Goal: Task Accomplishment & Management: Use online tool/utility

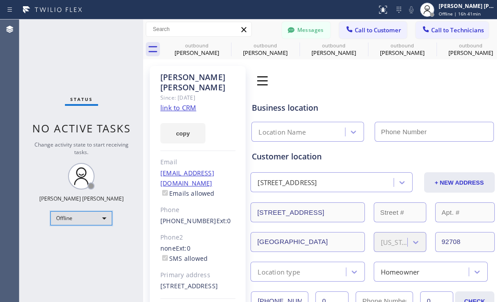
click at [92, 219] on div "Offline" at bounding box center [81, 218] width 62 height 14
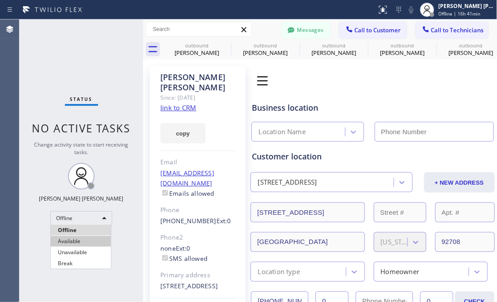
click at [88, 242] on li "Available" at bounding box center [81, 241] width 60 height 11
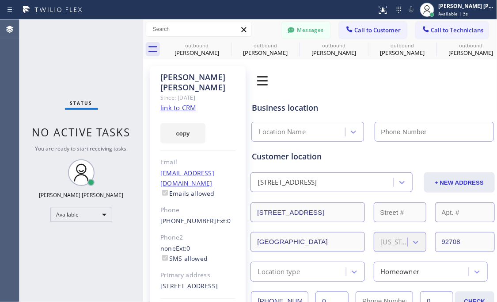
click at [92, 53] on div "Status No active tasks You are ready to start receiving tasks. [PERSON_NAME] [P…" at bounding box center [81, 160] width 124 height 282
click at [90, 261] on div "Status No active tasks You are ready to start receiving tasks. [PERSON_NAME] [P…" at bounding box center [81, 160] width 124 height 282
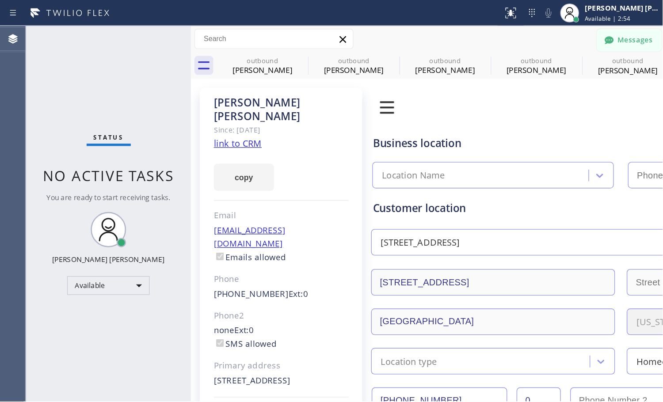
scroll to position [48, 0]
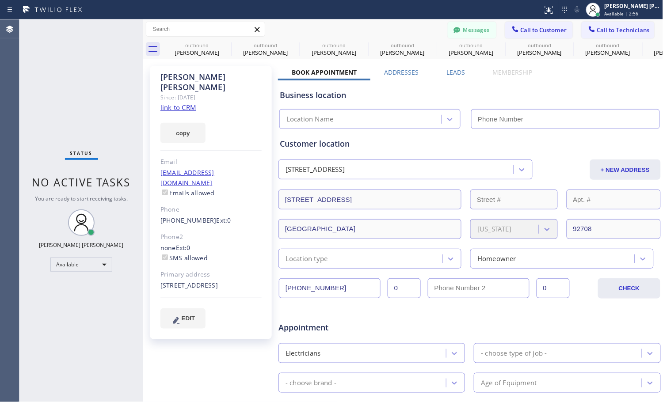
drag, startPoint x: 44, startPoint y: 365, endPoint x: 121, endPoint y: 210, distance: 173.0
click at [44, 301] on div "Status No active tasks You are ready to start receiving tasks. [PERSON_NAME] [P…" at bounding box center [81, 210] width 124 height 383
click at [46, 70] on div "Status No active tasks You are ready to start receiving tasks. [PERSON_NAME] [P…" at bounding box center [81, 210] width 124 height 383
click at [497, 31] on span "Call to Customer" at bounding box center [544, 30] width 46 height 8
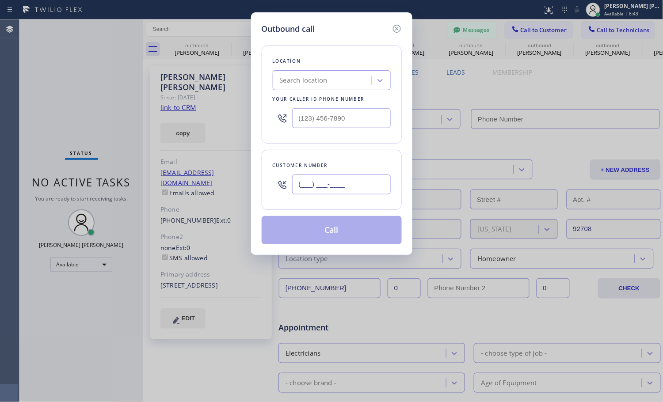
click at [310, 195] on input "(___) ___-____" at bounding box center [341, 185] width 99 height 20
paste input "949) 829-7274"
type input "[PHONE_NUMBER]"
drag, startPoint x: 57, startPoint y: 111, endPoint x: 68, endPoint y: 103, distance: 13.6
click at [57, 111] on div "Outbound call Location Search location Your caller id phone number Customer num…" at bounding box center [331, 201] width 663 height 402
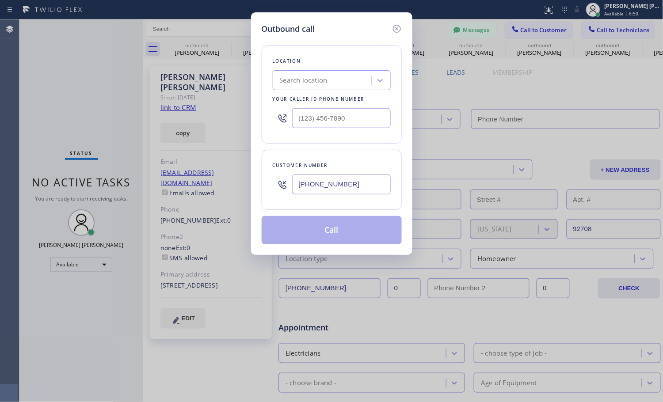
drag, startPoint x: 105, startPoint y: 132, endPoint x: 257, endPoint y: 78, distance: 161.4
click at [105, 132] on div "Outbound call Location Search location Your caller id phone number Customer num…" at bounding box center [331, 201] width 663 height 402
click at [336, 73] on div "Search location" at bounding box center [323, 80] width 96 height 15
paste input "Marvel Electricians [GEOGRAPHIC_DATA]"
type input "Marvel Electricians [GEOGRAPHIC_DATA]"
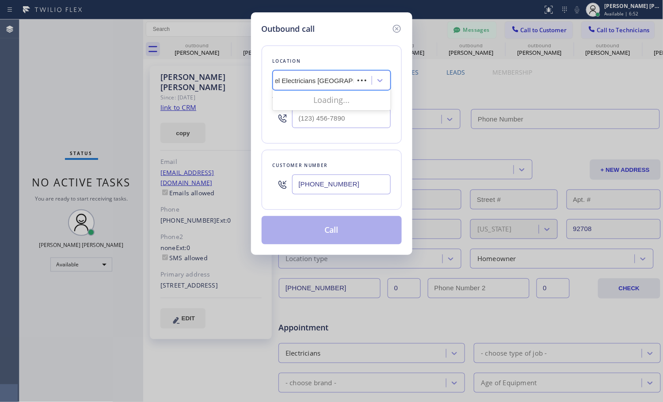
scroll to position [0, 6]
click at [332, 105] on div "Marvel Electricians [GEOGRAPHIC_DATA]" at bounding box center [332, 103] width 118 height 25
type input "[PHONE_NUMBER]"
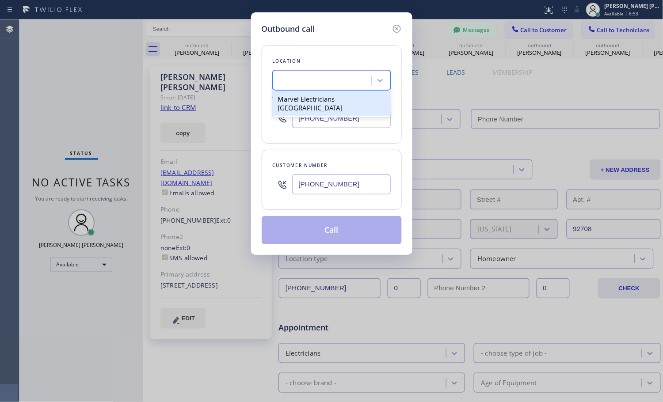
scroll to position [0, 0]
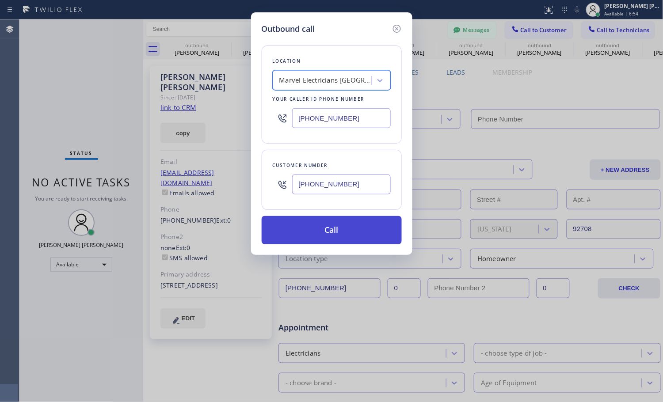
click at [327, 227] on button "Call" at bounding box center [332, 230] width 140 height 28
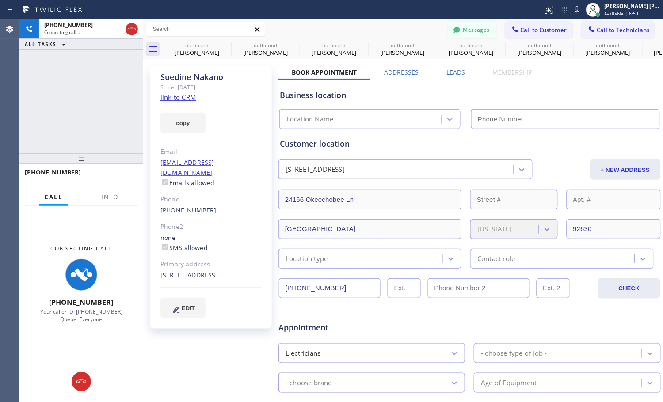
type input "[PHONE_NUMBER]"
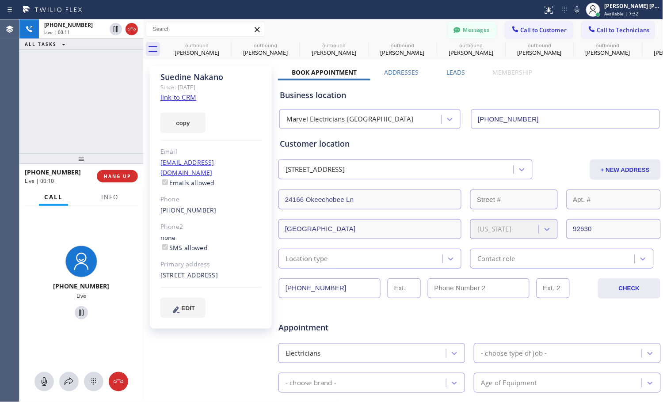
click at [83, 92] on div "[PHONE_NUMBER] Live | 00:11 ALL TASKS ALL TASKS ACTIVE TASKS TASKS IN WRAP UP" at bounding box center [81, 86] width 124 height 134
click at [85, 124] on div "[PHONE_NUMBER] Live | 00:23 ALL TASKS ALL TASKS ACTIVE TASKS TASKS IN WRAP UP" at bounding box center [81, 86] width 124 height 134
click at [78, 70] on div "[PHONE_NUMBER] Live | 00:54 ALL TASKS ALL TASKS ACTIVE TASKS TASKS IN WRAP UP" at bounding box center [81, 86] width 124 height 134
click at [117, 178] on span "HANG UP" at bounding box center [117, 176] width 27 height 6
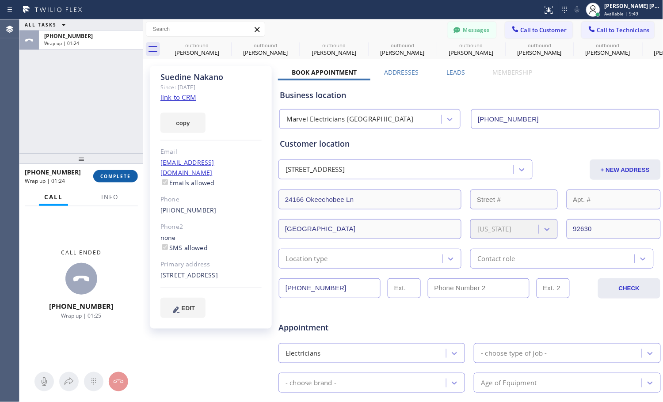
click at [122, 178] on span "COMPLETE" at bounding box center [115, 176] width 31 height 6
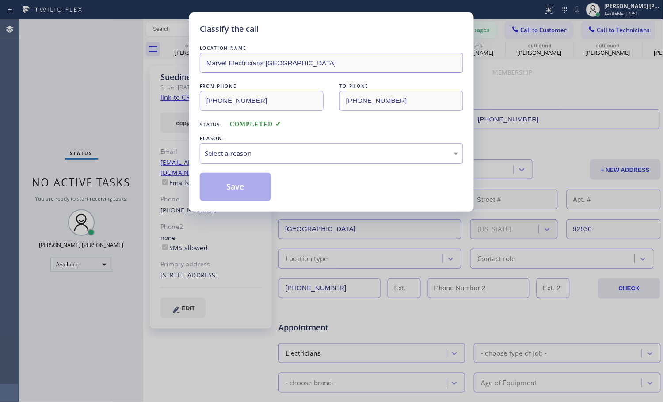
click at [264, 157] on div "Select a reason" at bounding box center [332, 154] width 254 height 10
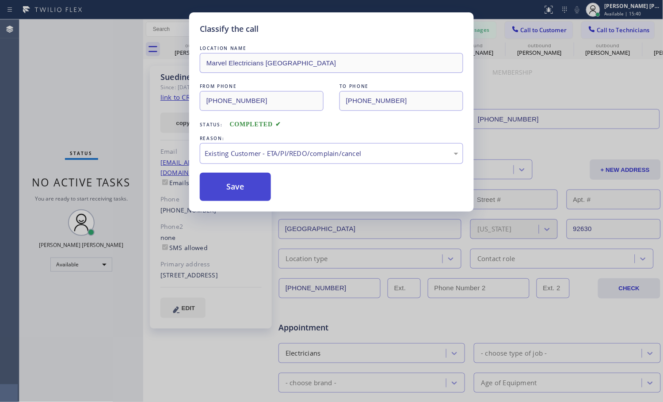
click at [243, 201] on button "Save" at bounding box center [235, 187] width 71 height 28
click at [243, 192] on button "Save" at bounding box center [235, 187] width 71 height 28
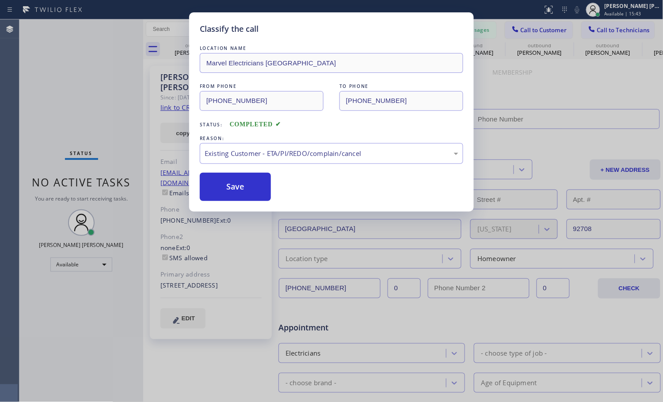
click at [83, 126] on div "Status No active tasks You are ready to start receiving tasks. [PERSON_NAME] [P…" at bounding box center [81, 210] width 124 height 383
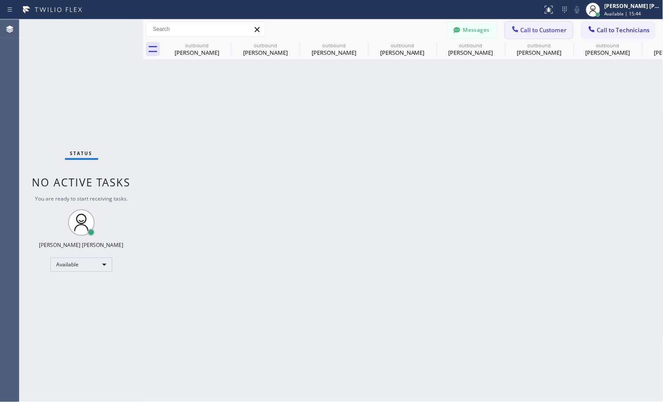
click at [497, 31] on span "Call to Customer" at bounding box center [544, 30] width 46 height 8
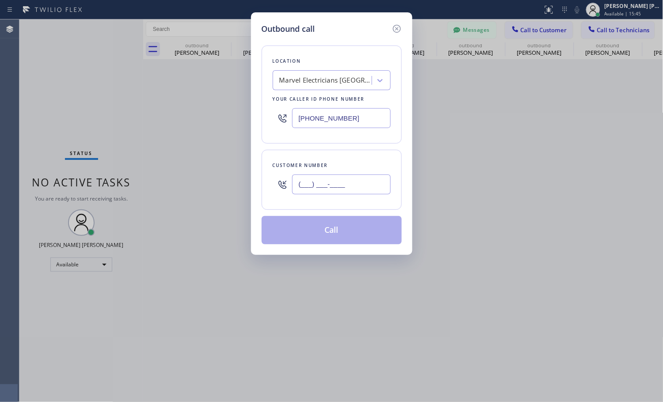
click at [341, 192] on input "(___) ___-____" at bounding box center [341, 185] width 99 height 20
paste input "515) 770-8010"
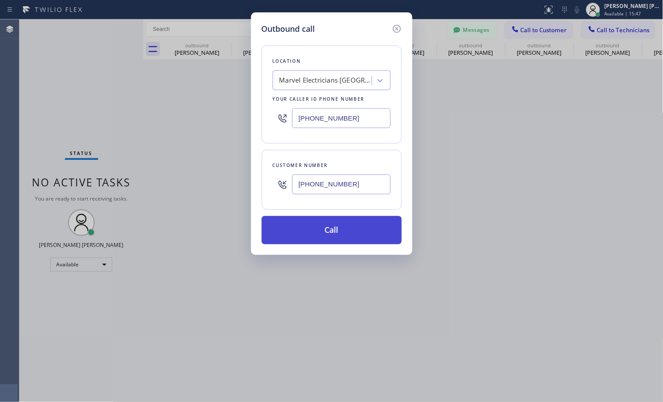
type input "[PHONE_NUMBER]"
click at [345, 229] on button "Call" at bounding box center [332, 230] width 140 height 28
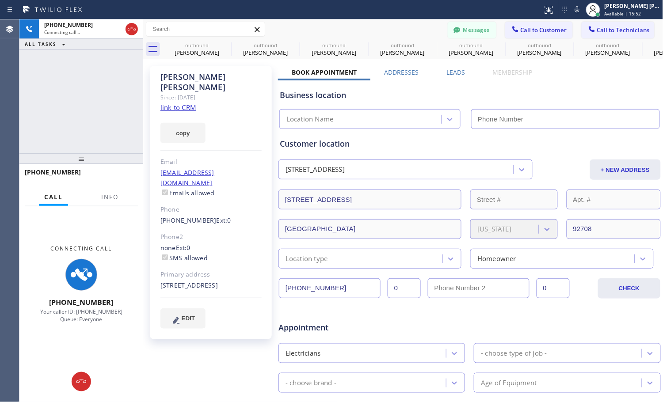
type input "[PHONE_NUMBER]"
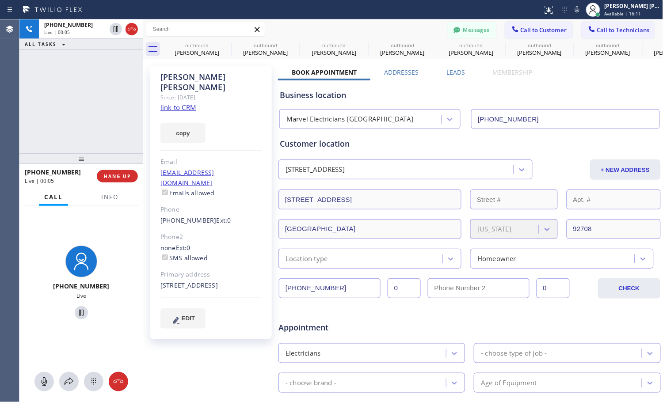
click at [229, 301] on div "[PERSON_NAME] Since: [DATE] link to CRM copy Email [EMAIL_ADDRESS][DOMAIN_NAME]…" at bounding box center [211, 347] width 133 height 573
click at [185, 301] on div "[PERSON_NAME] Since: [DATE] link to CRM copy Email [EMAIL_ADDRESS][DOMAIN_NAME]…" at bounding box center [211, 347] width 133 height 573
click at [73, 126] on div "[PHONE_NUMBER] Live | 01:16 ALL TASKS ALL TASKS ACTIVE TASKS TASKS IN WRAP UP" at bounding box center [81, 86] width 124 height 134
click at [73, 126] on div "[PHONE_NUMBER] Live | 01:20 ALL TASKS ALL TASKS ACTIVE TASKS TASKS IN WRAP UP" at bounding box center [81, 86] width 124 height 134
click at [116, 176] on span "HANG UP" at bounding box center [117, 176] width 27 height 6
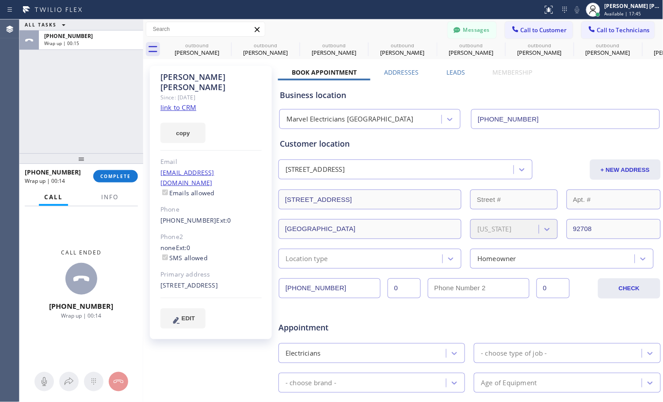
click at [218, 301] on div "[PERSON_NAME] Since: [DATE] link to CRM copy Email [EMAIL_ADDRESS][DOMAIN_NAME]…" at bounding box center [211, 347] width 133 height 573
click at [126, 185] on div "[PHONE_NUMBER] Wrap up | 21:14 COMPLETE" at bounding box center [81, 176] width 113 height 23
click at [122, 177] on span "COMPLETE" at bounding box center [115, 176] width 31 height 6
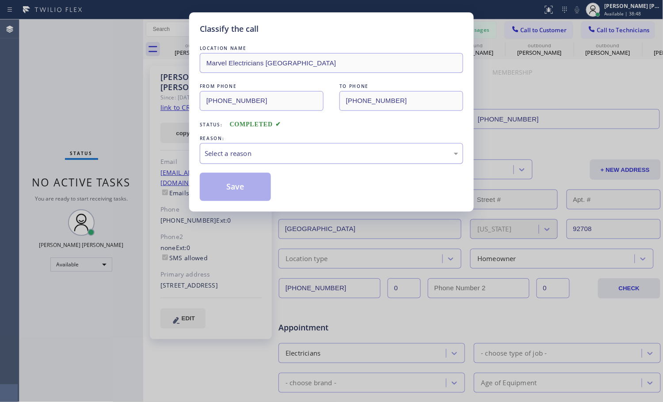
click at [263, 153] on div "Select a reason" at bounding box center [332, 154] width 254 height 10
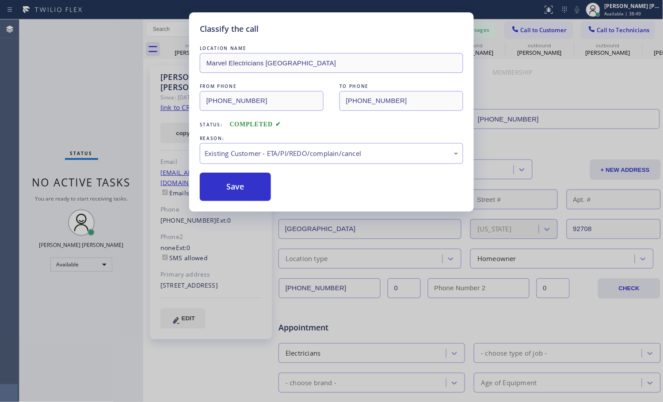
drag, startPoint x: 238, startPoint y: 192, endPoint x: 249, endPoint y: 166, distance: 28.2
click at [238, 190] on button "Save" at bounding box center [235, 187] width 71 height 28
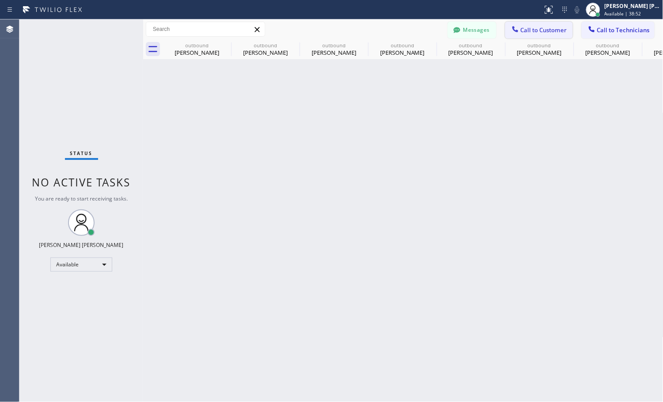
click at [497, 34] on button "Call to Customer" at bounding box center [539, 30] width 68 height 17
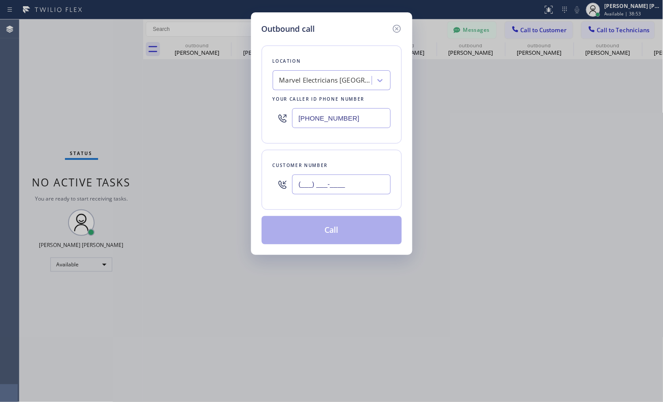
click at [346, 182] on input "(___) ___-____" at bounding box center [341, 185] width 99 height 20
paste input "949) 829-7274"
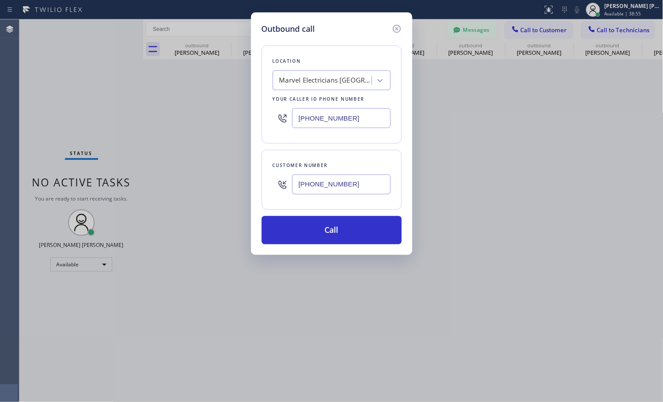
type input "[PHONE_NUMBER]"
drag, startPoint x: 159, startPoint y: 130, endPoint x: 291, endPoint y: 77, distance: 142.5
click at [159, 130] on div "Outbound call Location Marvel [GEOGRAPHIC_DATA] Your caller id phone number [PH…" at bounding box center [331, 201] width 663 height 402
click at [345, 241] on button "Call" at bounding box center [332, 230] width 140 height 28
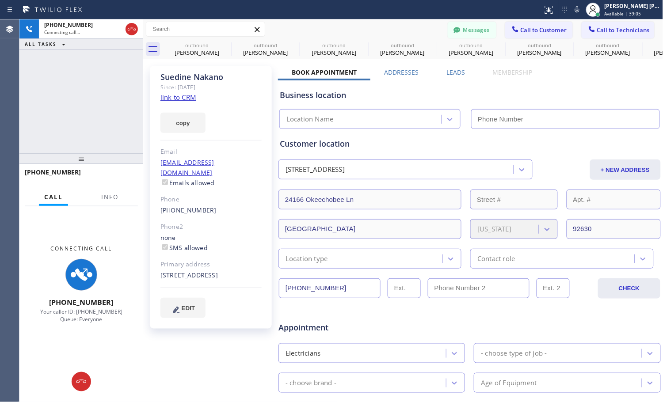
type input "[PHONE_NUMBER]"
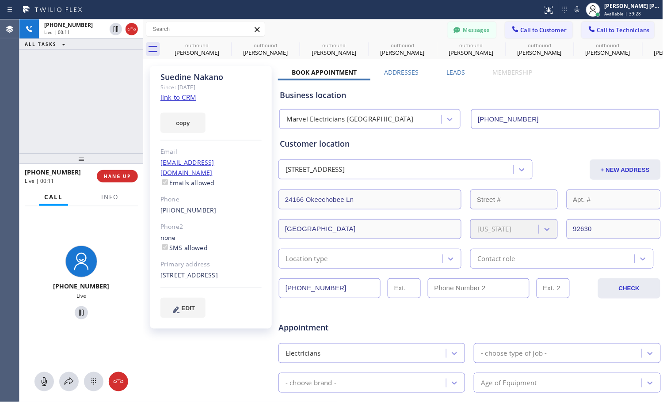
click at [99, 92] on div "[PHONE_NUMBER] Live | 00:11 ALL TASKS ALL TASKS ACTIVE TASKS TASKS IN WRAP UP" at bounding box center [81, 86] width 124 height 134
click at [103, 98] on div "[PHONE_NUMBER] Live | 00:15 ALL TASKS ALL TASKS ACTIVE TASKS TASKS IN WRAP UP" at bounding box center [81, 86] width 124 height 134
click at [83, 81] on div "[PHONE_NUMBER] Live | 00:17 ALL TASKS ALL TASKS ACTIVE TASKS TASKS IN WRAP UP" at bounding box center [81, 86] width 124 height 134
click at [115, 99] on div "[PHONE_NUMBER] Live | 00:23 ALL TASKS ALL TASKS ACTIVE TASKS TASKS IN WRAP UP" at bounding box center [81, 86] width 124 height 134
click at [58, 103] on div "[PHONE_NUMBER] Live | 00:28 ALL TASKS ALL TASKS ACTIVE TASKS TASKS IN WRAP UP" at bounding box center [81, 86] width 124 height 134
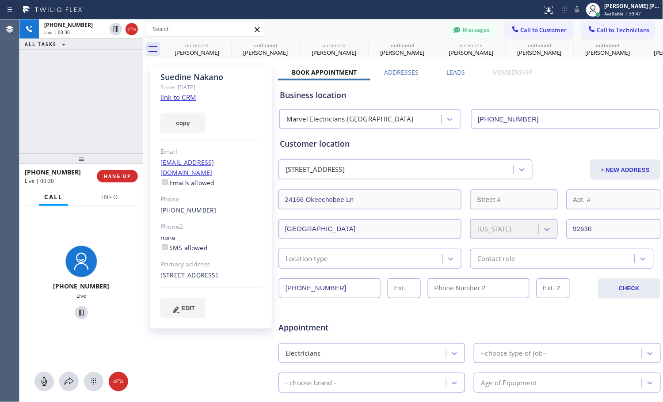
drag, startPoint x: 103, startPoint y: 107, endPoint x: 113, endPoint y: 95, distance: 16.3
click at [103, 106] on div "[PHONE_NUMBER] Live | 00:30 ALL TASKS ALL TASKS ACTIVE TASKS TASKS IN WRAP UP" at bounding box center [81, 86] width 124 height 134
click at [89, 84] on div "[PHONE_NUMBER] Live | 01:51 ALL TASKS ALL TASKS ACTIVE TASKS TASKS IN WRAP UP" at bounding box center [81, 86] width 124 height 134
click at [87, 91] on div "[PHONE_NUMBER] Live | 01:53 ALL TASKS ALL TASKS ACTIVE TASKS TASKS IN WRAP UP" at bounding box center [81, 86] width 124 height 134
click at [87, 91] on div "[PHONE_NUMBER] Live | 01:56 ALL TASKS ALL TASKS ACTIVE TASKS TASKS IN WRAP UP" at bounding box center [81, 86] width 124 height 134
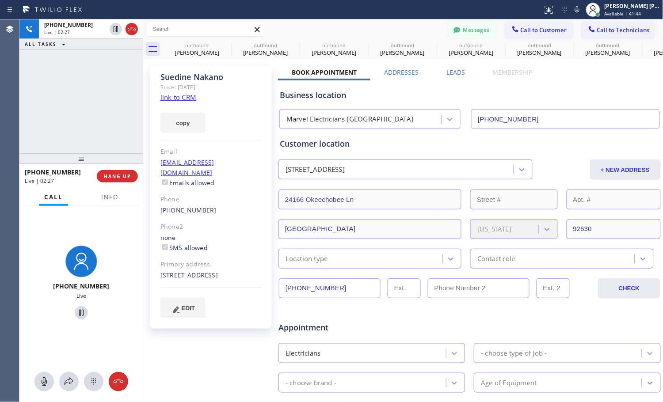
click at [122, 94] on div "[PHONE_NUMBER] Live | 02:27 ALL TASKS ALL TASKS ACTIVE TASKS TASKS IN WRAP UP" at bounding box center [81, 86] width 124 height 134
click at [497, 71] on div "Book Appointment Addresses Leads Membership Business location Marvel [GEOGRAPHI…" at bounding box center [469, 351] width 383 height 566
click at [122, 97] on div "[PHONE_NUMBER] Live | 02:32 ALL TASKS ALL TASKS ACTIVE TASKS TASKS IN WRAP UP" at bounding box center [81, 86] width 124 height 134
click at [122, 97] on div "[PHONE_NUMBER] Live | 02:35 ALL TASKS ALL TASKS ACTIVE TASKS TASKS IN WRAP UP" at bounding box center [81, 86] width 124 height 134
click at [120, 97] on div "[PHONE_NUMBER] Live | 02:40 ALL TASKS ALL TASKS ACTIVE TASKS TASKS IN WRAP UP" at bounding box center [81, 86] width 124 height 134
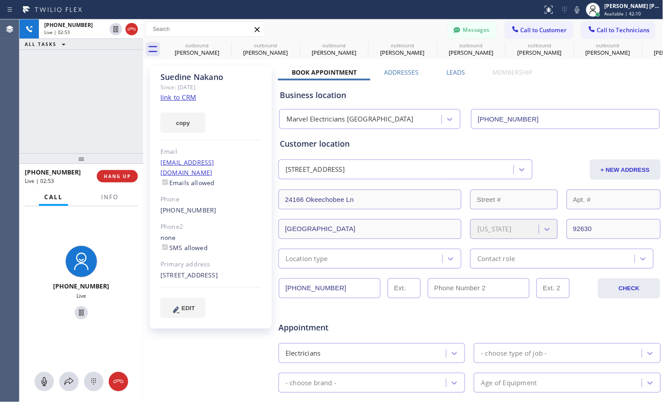
click at [62, 100] on div "[PHONE_NUMBER] Live | 02:53 ALL TASKS ALL TASKS ACTIVE TASKS TASKS IN WRAP UP" at bounding box center [81, 86] width 124 height 134
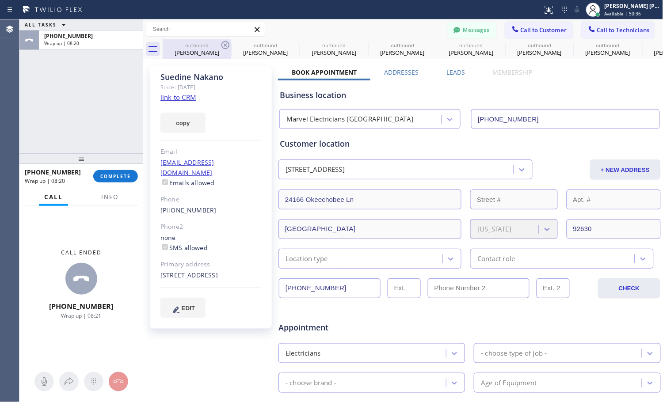
drag, startPoint x: 203, startPoint y: 370, endPoint x: 187, endPoint y: 42, distance: 328.0
click at [203, 301] on div "[PERSON_NAME] Since: [DATE] link to CRM copy Email [EMAIL_ADDRESS][DOMAIN_NAME]…" at bounding box center [211, 347] width 133 height 573
click at [126, 180] on button "COMPLETE" at bounding box center [115, 176] width 45 height 12
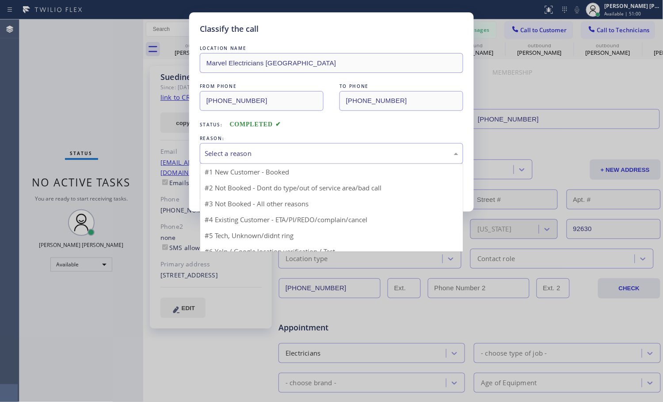
drag, startPoint x: 300, startPoint y: 152, endPoint x: 298, endPoint y: 157, distance: 5.0
click at [300, 154] on div "Select a reason" at bounding box center [332, 154] width 254 height 10
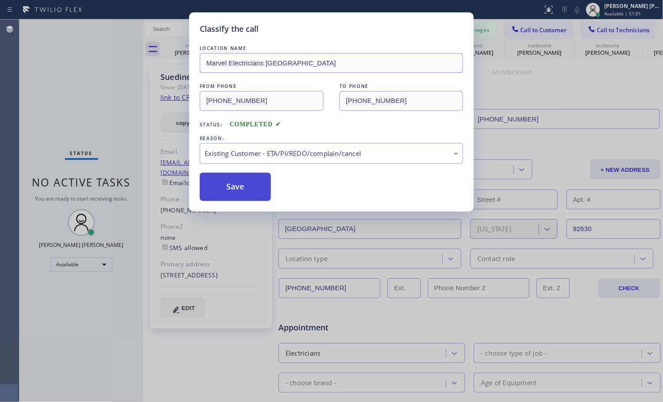
click at [245, 188] on button "Save" at bounding box center [235, 187] width 71 height 28
click at [245, 187] on div "Back to Dashboard Change Sender ID Customers Technicians PY [PERSON_NAME] [DATE…" at bounding box center [403, 210] width 520 height 383
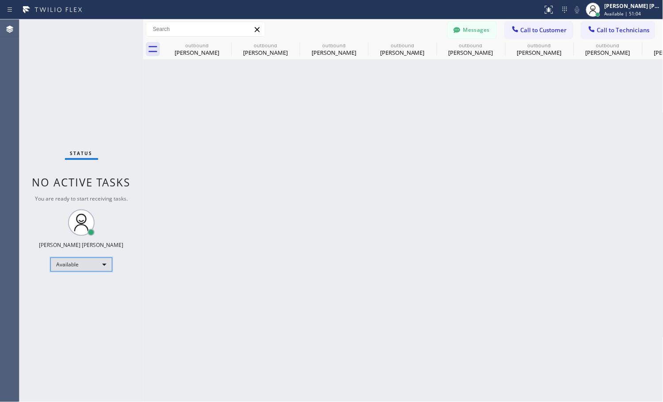
click at [100, 258] on div "Available" at bounding box center [81, 265] width 62 height 14
click at [88, 279] on li "Offline" at bounding box center [81, 277] width 60 height 11
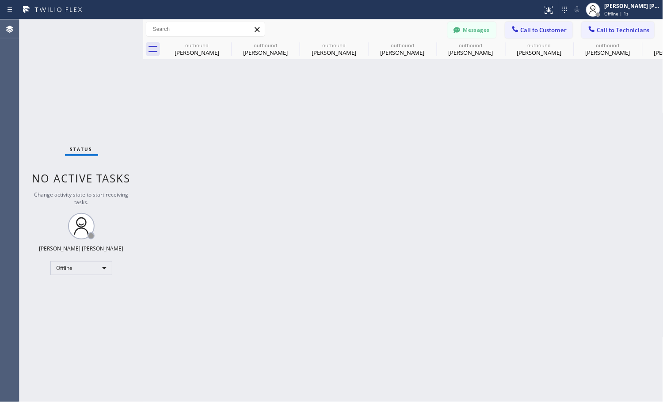
drag, startPoint x: 334, startPoint y: 216, endPoint x: 255, endPoint y: 100, distance: 140.2
click at [334, 216] on div "Back to Dashboard Change Sender ID Customers Technicians PY [PERSON_NAME] [DATE…" at bounding box center [403, 210] width 520 height 383
click at [497, 29] on span "Call to Customer" at bounding box center [544, 30] width 46 height 8
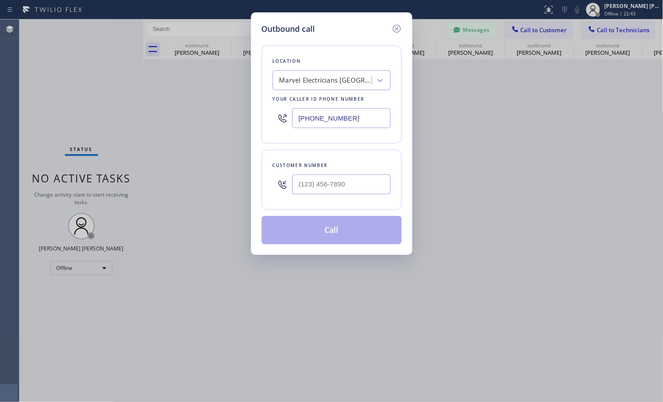
click at [466, 201] on div "Outbound call Location Marvel Electricians [GEOGRAPHIC_DATA] Your caller id pho…" at bounding box center [331, 201] width 663 height 402
click at [400, 27] on icon at bounding box center [397, 29] width 8 height 8
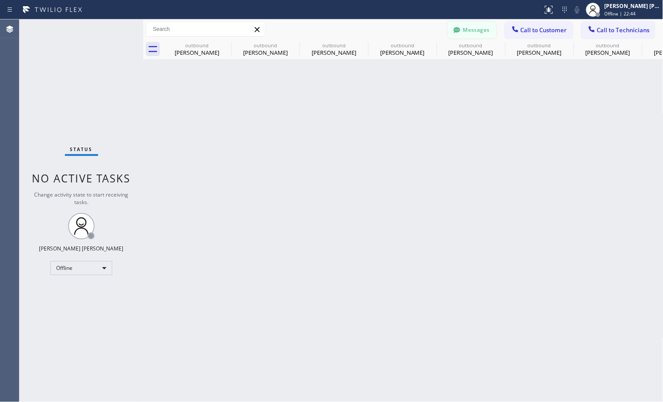
click at [466, 29] on button "Messages" at bounding box center [472, 30] width 49 height 17
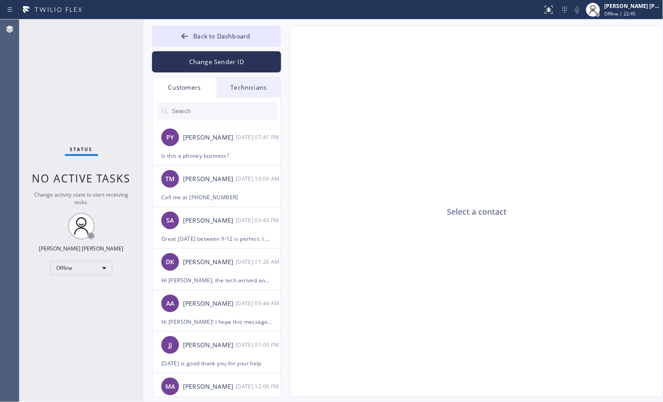
click at [230, 107] on input "text" at bounding box center [224, 111] width 106 height 18
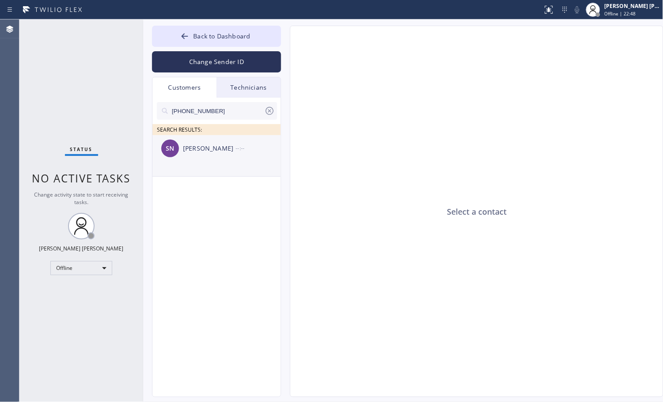
click at [221, 160] on div "SN [PERSON_NAME] --:--" at bounding box center [217, 148] width 129 height 27
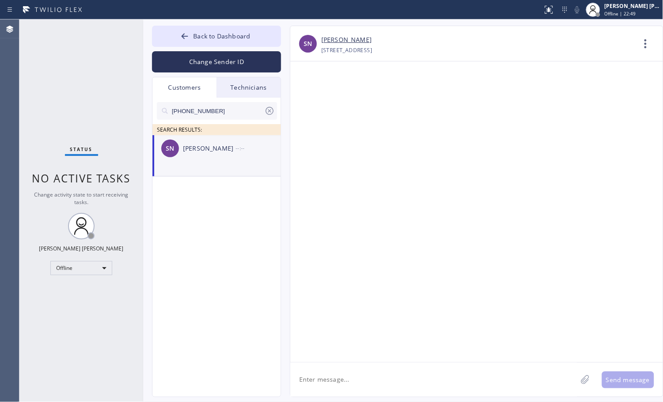
click at [454, 301] on textarea at bounding box center [434, 380] width 287 height 34
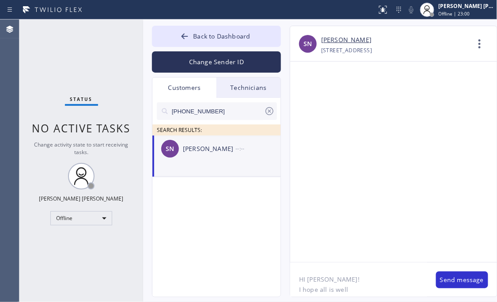
click at [360, 289] on textarea "HI [PERSON_NAME]! I hope all is well" at bounding box center [359, 279] width 137 height 34
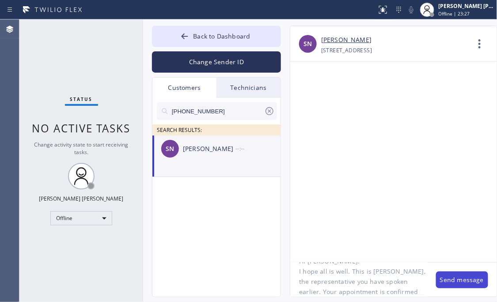
scroll to position [27, 0]
click at [354, 275] on textarea "HI [PERSON_NAME]! I hope all is well. This is [PERSON_NAME], the representative…" at bounding box center [359, 279] width 137 height 34
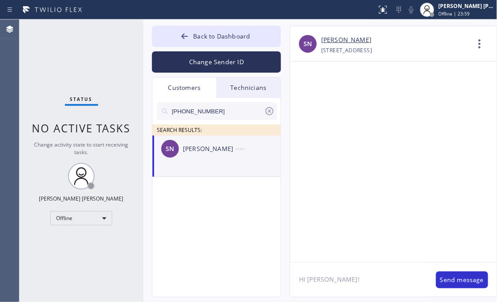
scroll to position [0, 0]
click at [244, 272] on div "[PHONE_NUMBER] SEARCH RESULTS: SN [PERSON_NAME] --:--" at bounding box center [217, 207] width 129 height 219
click at [347, 42] on link "[PERSON_NAME]" at bounding box center [346, 40] width 50 height 10
click at [351, 281] on textarea "HI [PERSON_NAME]!" at bounding box center [359, 279] width 137 height 34
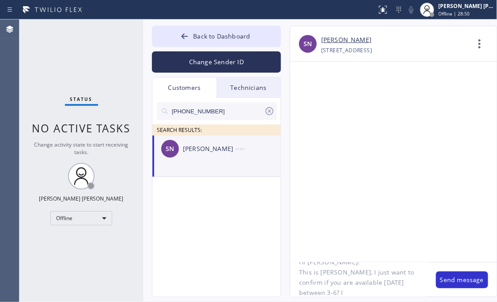
type textarea "HI [PERSON_NAME]! This is [PERSON_NAME], I just want to confirm if you are avai…"
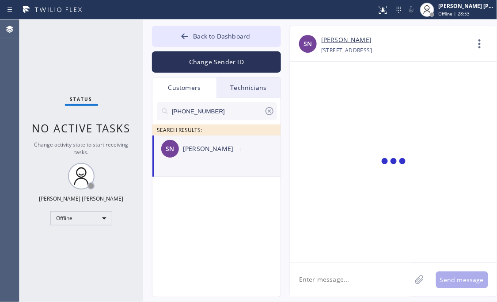
scroll to position [0, 0]
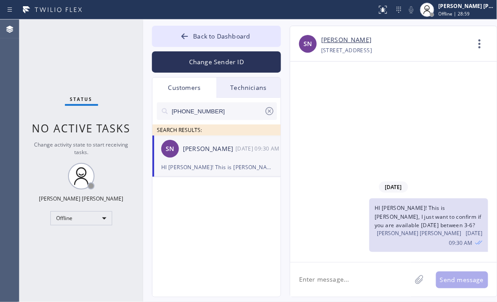
click at [307, 203] on div "HI [PERSON_NAME]! This is [PERSON_NAME], I just want to confirm if you are avai…" at bounding box center [390, 225] width 198 height 54
click at [187, 275] on div "[PHONE_NUMBER] SEARCH RESULTS: SN [PERSON_NAME] [DATE] 09:30 AM HI Suedine! Thi…" at bounding box center [217, 207] width 129 height 219
click at [353, 40] on link "[PERSON_NAME]" at bounding box center [346, 40] width 50 height 10
click at [478, 49] on icon at bounding box center [480, 43] width 21 height 21
click at [422, 92] on li "Call to Customer" at bounding box center [427, 90] width 128 height 23
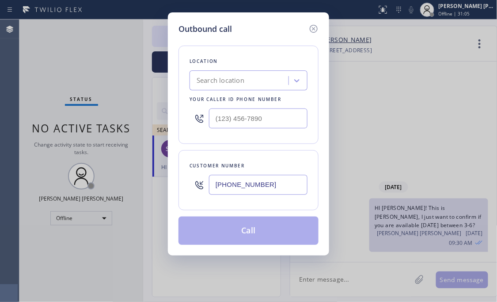
drag, startPoint x: 103, startPoint y: 81, endPoint x: 172, endPoint y: 77, distance: 69.6
click at [103, 80] on div "Outbound call Location Search location Your caller id phone number Customer num…" at bounding box center [248, 151] width 497 height 302
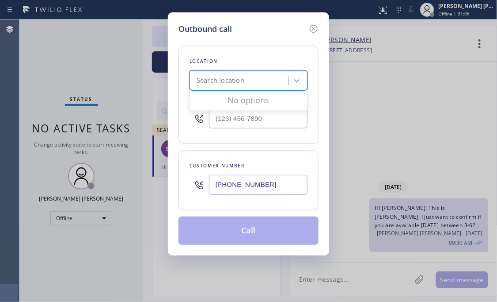
click at [237, 85] on div "Search location" at bounding box center [221, 81] width 48 height 10
paste input "Marvel Electricians [GEOGRAPHIC_DATA]"
type input "Marvel Electricians [GEOGRAPHIC_DATA]"
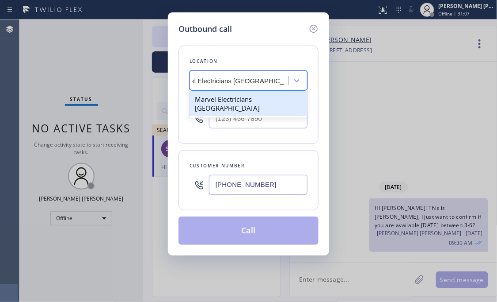
click at [238, 106] on div "Marvel Electricians [GEOGRAPHIC_DATA]" at bounding box center [249, 103] width 118 height 25
type input "[PHONE_NUMBER]"
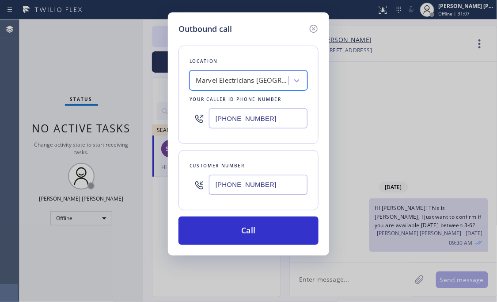
scroll to position [0, 1]
click at [256, 227] on button "Call" at bounding box center [249, 230] width 140 height 28
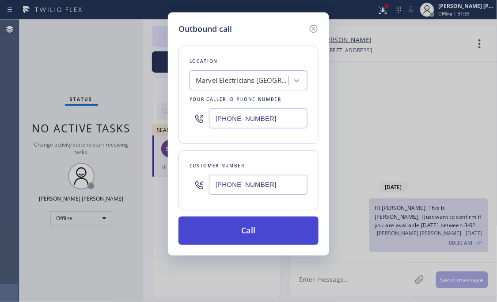
click at [237, 229] on button "Call" at bounding box center [249, 230] width 140 height 28
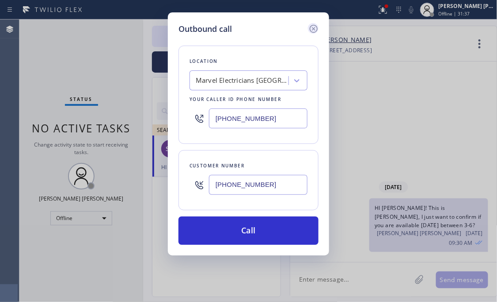
click at [317, 28] on icon at bounding box center [314, 28] width 11 height 11
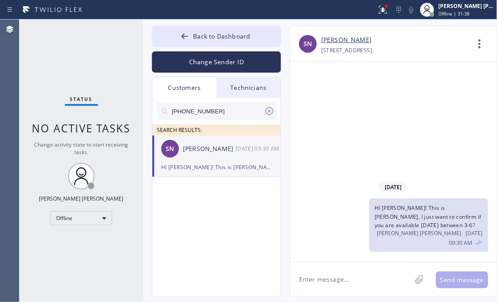
type input "[PHONE_NUMBER]"
click at [103, 219] on div "Offline" at bounding box center [81, 218] width 62 height 14
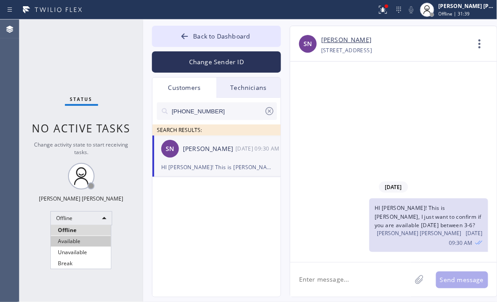
click at [78, 241] on li "Available" at bounding box center [81, 241] width 60 height 11
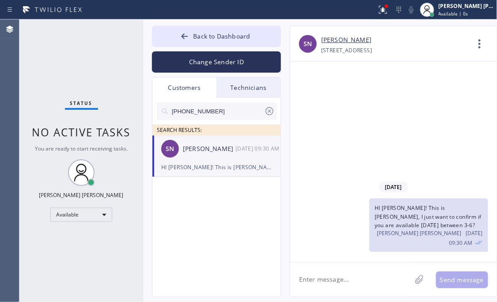
drag, startPoint x: 484, startPoint y: 45, endPoint x: 404, endPoint y: 101, distance: 97.8
click at [483, 46] on icon at bounding box center [480, 43] width 21 height 21
click at [418, 86] on li "Call to Customer" at bounding box center [427, 90] width 128 height 23
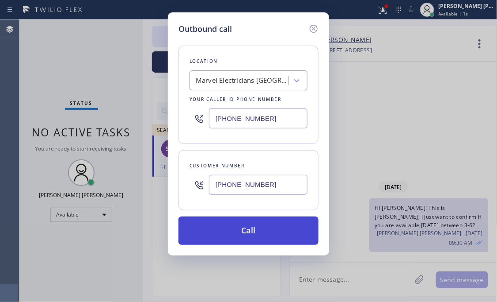
click at [226, 237] on button "Call" at bounding box center [249, 230] width 140 height 28
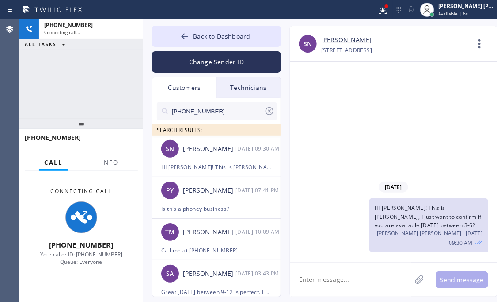
type input "[PHONE_NUMBER]"
click at [68, 139] on div "[PHONE_NUMBER]" at bounding box center [78, 137] width 107 height 8
click at [82, 85] on div "[PHONE_NUMBER] Connecting call… ALL TASKS ALL TASKS ACTIVE TASKS TASKS IN WRAP …" at bounding box center [81, 68] width 124 height 99
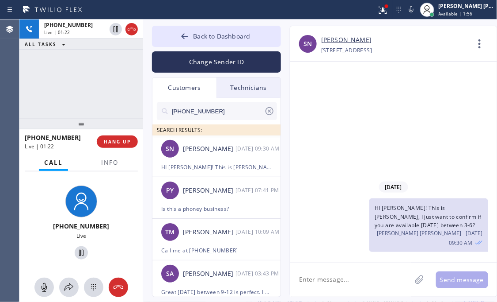
click at [328, 157] on div "[DATE] HI [PERSON_NAME]! This is [PERSON_NAME], I just want to confirm if you a…" at bounding box center [394, 161] width 207 height 200
click at [113, 217] on div "[PHONE_NUMBER] Live" at bounding box center [81, 224] width 75 height 84
click at [91, 84] on div "[PHONE_NUMBER] Live | 01:46 ALL TASKS ALL TASKS ACTIVE TASKS TASKS IN WRAP UP" at bounding box center [81, 68] width 124 height 99
click at [93, 90] on div "[PHONE_NUMBER] Live | 01:50 ALL TASKS ALL TASKS ACTIVE TASKS TASKS IN WRAP UP" at bounding box center [81, 68] width 124 height 99
click at [97, 93] on div "[PHONE_NUMBER] Live | 01:52 ALL TASKS ALL TASKS ACTIVE TASKS TASKS IN WRAP UP" at bounding box center [81, 68] width 124 height 99
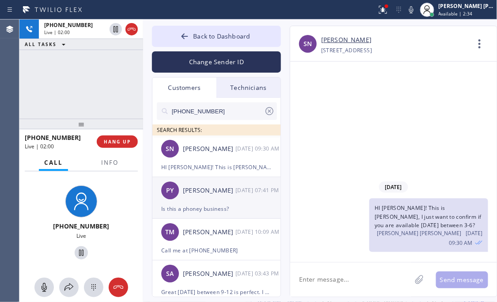
drag, startPoint x: 112, startPoint y: 281, endPoint x: 172, endPoint y: 207, distance: 95.0
click at [112, 282] on div at bounding box center [118, 287] width 19 height 11
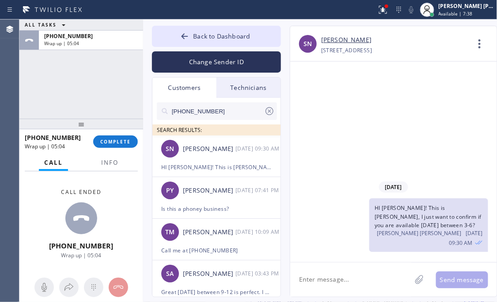
drag, startPoint x: 347, startPoint y: 242, endPoint x: 314, endPoint y: 151, distance: 97.5
click at [347, 242] on div "HI [PERSON_NAME]! This is [PERSON_NAME], I just want to confirm if you are avai…" at bounding box center [390, 225] width 198 height 54
click at [207, 111] on input "[PHONE_NUMBER]" at bounding box center [217, 111] width 93 height 18
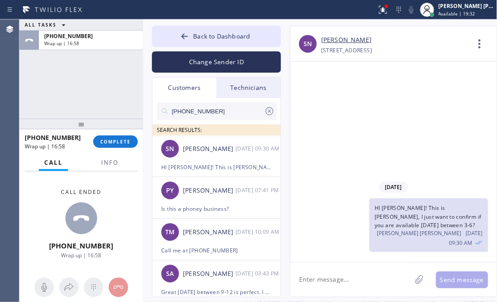
paste input "515) 770-8010"
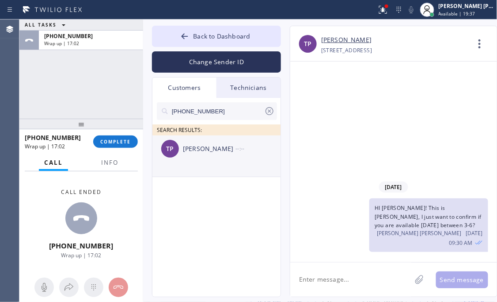
type input "[PHONE_NUMBER]"
click at [203, 163] on li "TP [PERSON_NAME] --:--" at bounding box center [217, 156] width 129 height 42
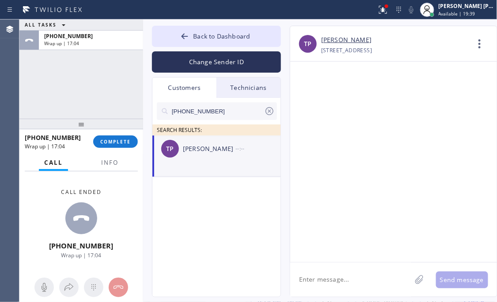
click at [344, 279] on textarea at bounding box center [351, 279] width 121 height 34
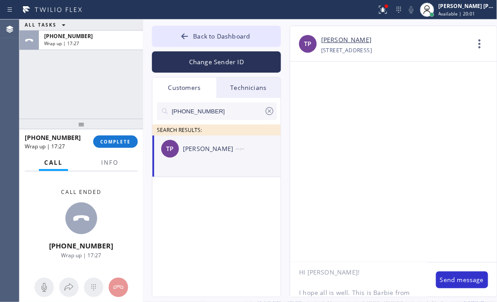
click at [381, 287] on textarea "HI [PERSON_NAME]! I hope all is well. This is Barbie from" at bounding box center [359, 279] width 137 height 34
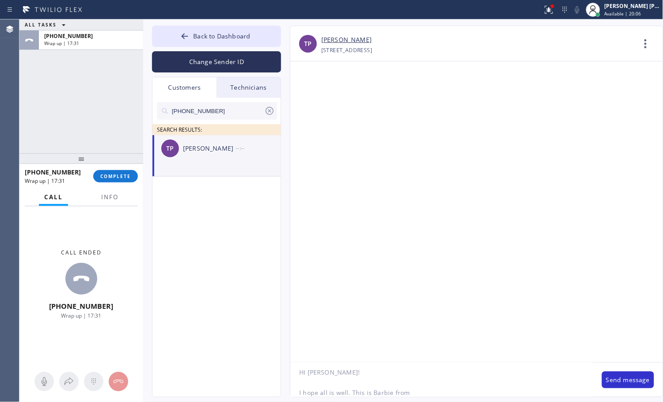
click at [426, 301] on textarea "HI [PERSON_NAME]! I hope all is well. This is Barbie from" at bounding box center [442, 380] width 303 height 34
paste textarea "[PHONE_NUMBER]"
drag, startPoint x: 467, startPoint y: 393, endPoint x: 404, endPoint y: 393, distance: 63.7
click at [404, 301] on textarea "HI [PERSON_NAME]! I hope all is well. This is Barbie from [PHONE_NUMBER]" at bounding box center [442, 380] width 303 height 34
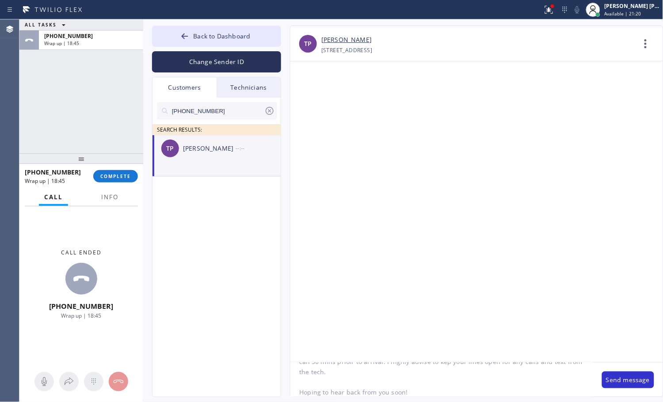
scroll to position [69, 0]
type textarea "HI [PERSON_NAME]! I hope all is well. This is Barbie fromBlue Moon Electrical. …"
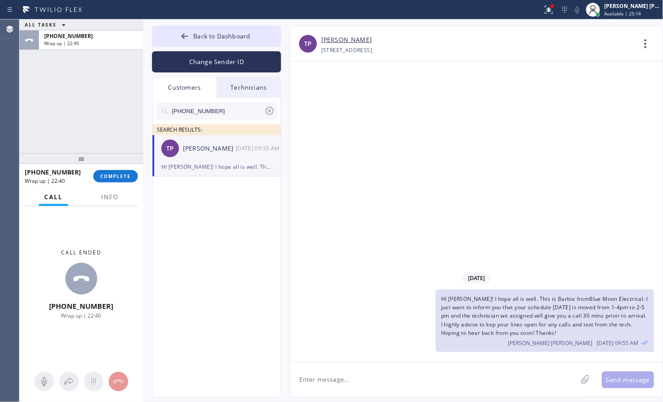
click at [147, 301] on div "Back to Dashboard Change Sender ID Customers Technicians [PHONE_NUMBER] SEARCH …" at bounding box center [403, 210] width 520 height 383
click at [111, 172] on button "COMPLETE" at bounding box center [115, 176] width 45 height 12
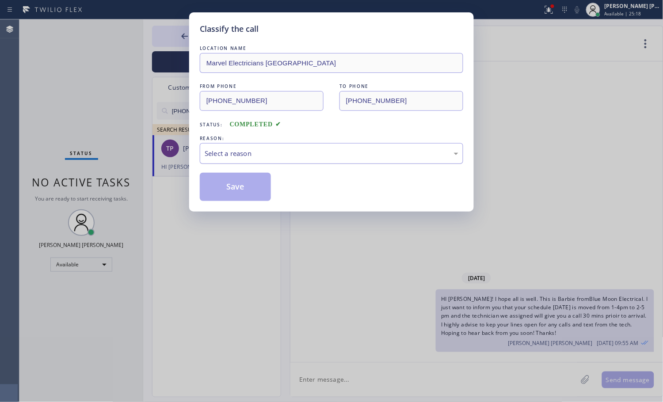
click at [246, 155] on div "Select a reason" at bounding box center [332, 154] width 254 height 10
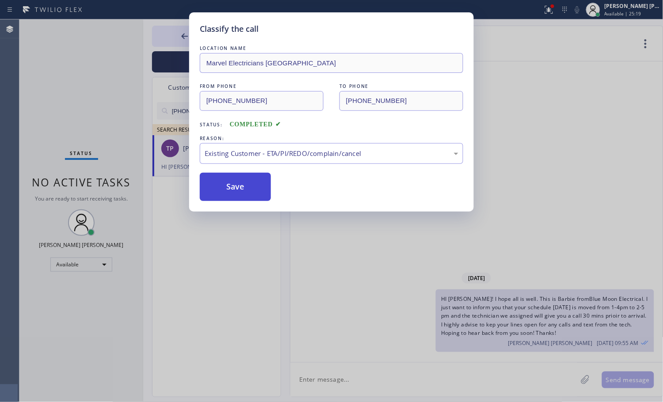
click at [247, 188] on button "Save" at bounding box center [235, 187] width 71 height 28
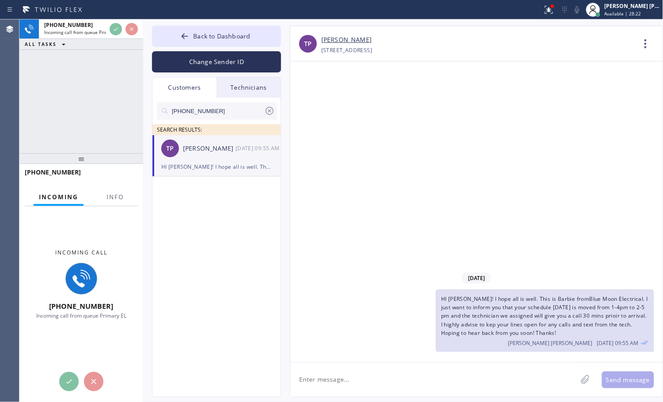
click at [129, 123] on div "[PHONE_NUMBER] Incoming call from queue Primary EL ALL TASKS ALL TASKS ACTIVE T…" at bounding box center [81, 86] width 124 height 134
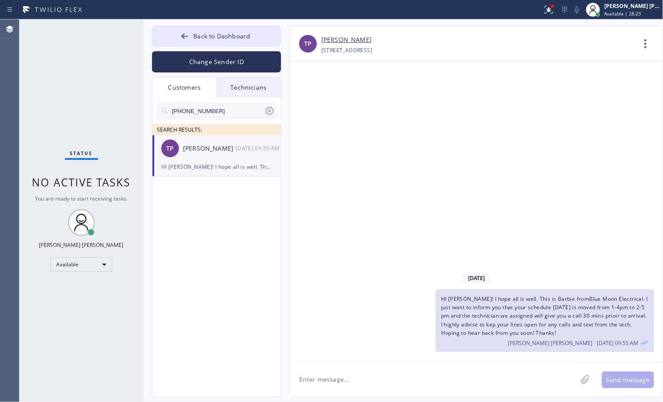
click at [98, 255] on div "Status No active tasks You are ready to start receiving tasks. [PERSON_NAME] [P…" at bounding box center [81, 210] width 124 height 383
click at [100, 260] on div "Available" at bounding box center [81, 265] width 62 height 14
click at [78, 272] on li "Offline" at bounding box center [81, 277] width 60 height 11
click at [344, 200] on div "[DATE] HI [PERSON_NAME]! I hope all is well. This is Barbie fromBlue Moon Elect…" at bounding box center [477, 211] width 373 height 301
click at [198, 33] on span "Back to Dashboard" at bounding box center [221, 36] width 57 height 8
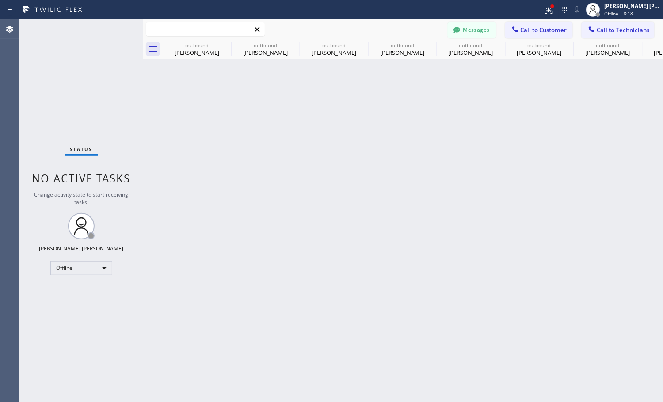
click at [198, 24] on input "text" at bounding box center [205, 29] width 119 height 14
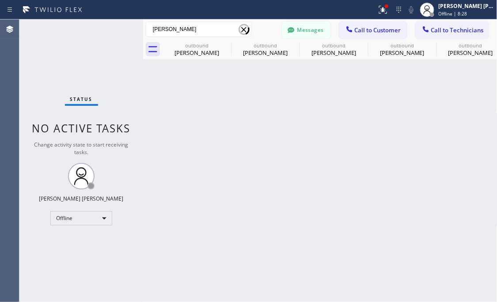
type input "[PERSON_NAME]"
drag, startPoint x: 75, startPoint y: 88, endPoint x: 100, endPoint y: 80, distance: 26.7
click at [73, 88] on div "Status No active tasks Change activity state to start receiving tasks. [PERSON_…" at bounding box center [81, 160] width 124 height 282
click at [195, 27] on input "[PERSON_NAME]" at bounding box center [198, 29] width 105 height 14
click at [106, 61] on div "Status No active tasks Change activity state to start receiving tasks. [PERSON_…" at bounding box center [81, 160] width 124 height 282
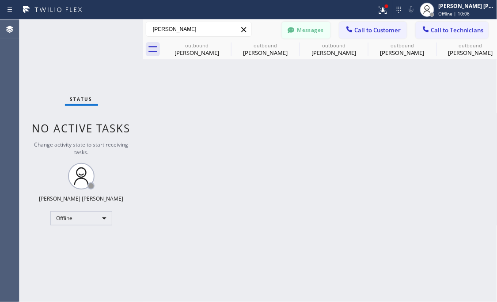
click at [310, 28] on button "Messages" at bounding box center [306, 30] width 49 height 17
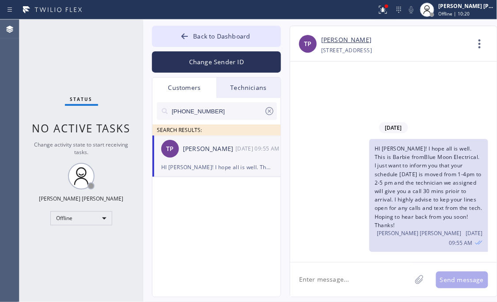
click at [216, 301] on div "Back to Dashboard Change Sender ID Customers Technicians [PHONE_NUMBER] SEARCH …" at bounding box center [320, 160] width 355 height 282
click at [102, 221] on div "Offline" at bounding box center [81, 218] width 62 height 14
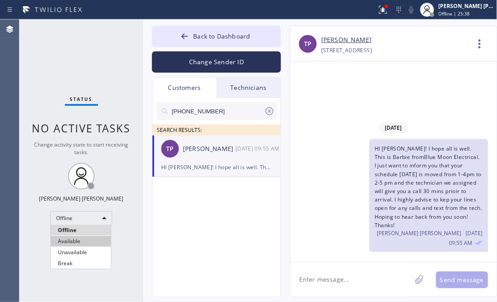
click at [91, 239] on li "Available" at bounding box center [81, 241] width 60 height 11
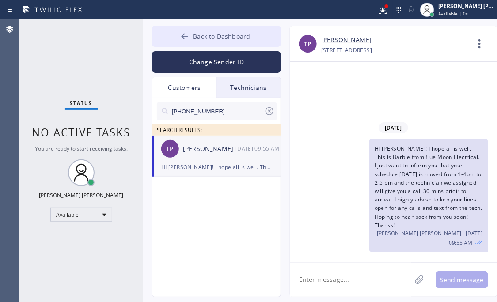
click at [222, 38] on span "Back to Dashboard" at bounding box center [221, 36] width 57 height 8
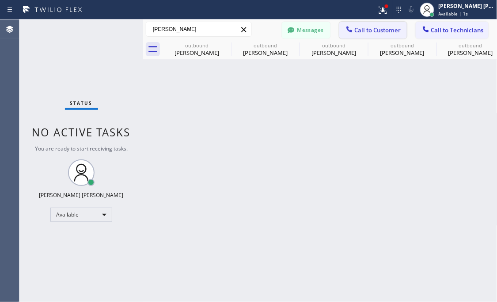
click at [385, 32] on span "Call to Customer" at bounding box center [378, 30] width 46 height 8
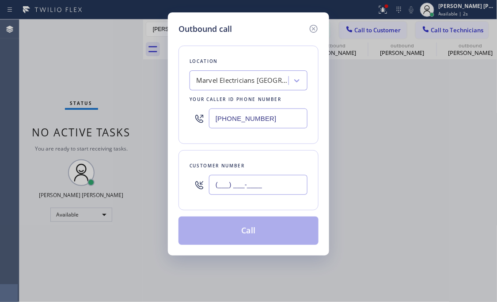
click at [236, 187] on input "(___) ___-____" at bounding box center [258, 185] width 99 height 20
paste input "412) 956-3632"
type input "[PHONE_NUMBER]"
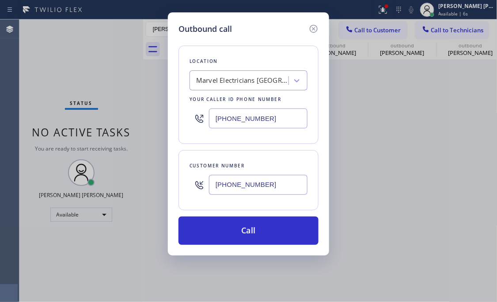
click at [110, 73] on div "Outbound call Location Marvel Electricians [GEOGRAPHIC_DATA] Your caller id pho…" at bounding box center [248, 151] width 497 height 302
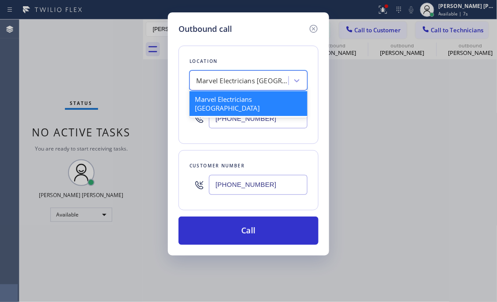
click at [242, 87] on div "Marvel Electricians [GEOGRAPHIC_DATA]" at bounding box center [240, 80] width 96 height 15
paste input "[MEDICAL_DATA] Electrical Irvine"
type input "[MEDICAL_DATA] Electrical Irvine"
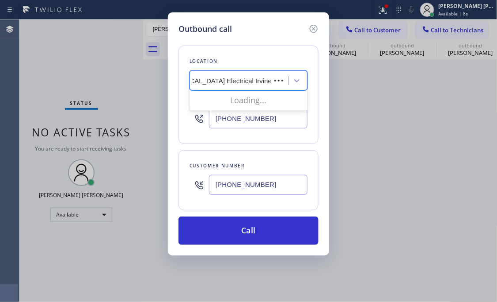
scroll to position [0, 12]
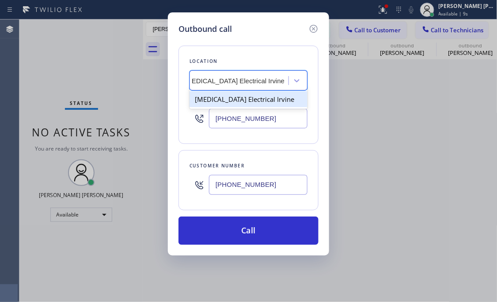
click at [241, 101] on div "[MEDICAL_DATA] Electrical Irvine" at bounding box center [249, 99] width 118 height 16
type input "[PHONE_NUMBER]"
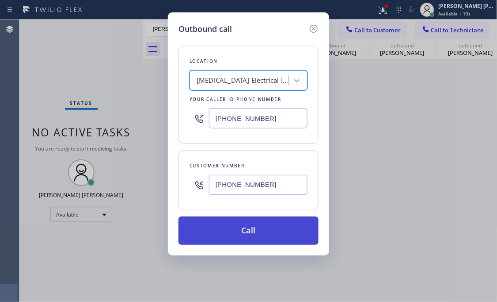
click at [243, 230] on button "Call" at bounding box center [249, 230] width 140 height 28
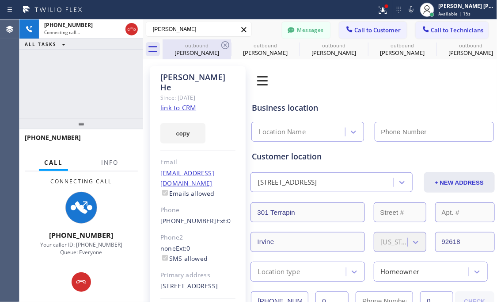
type input "[PHONE_NUMBER]"
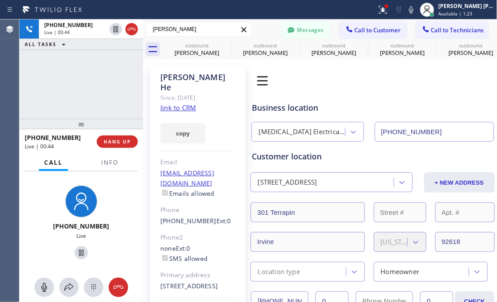
click at [75, 82] on div "[PHONE_NUMBER] Live | 00:44 ALL TASKS ALL TASKS ACTIVE TASKS TASKS IN WRAP UP" at bounding box center [81, 68] width 124 height 99
click at [110, 140] on span "HANG UP" at bounding box center [117, 141] width 27 height 6
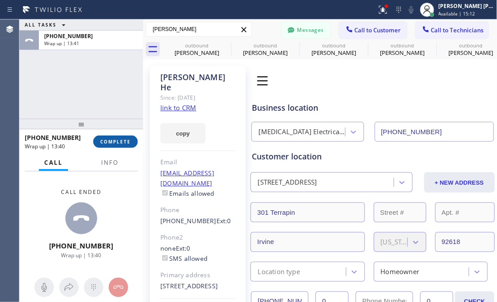
click at [120, 143] on span "COMPLETE" at bounding box center [115, 141] width 31 height 6
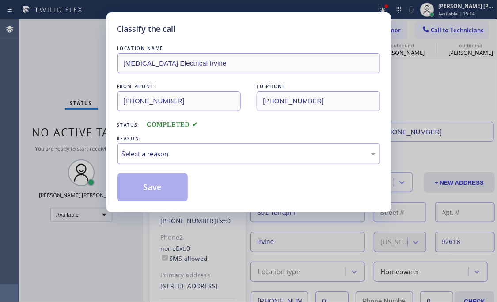
drag, startPoint x: 157, startPoint y: 151, endPoint x: 171, endPoint y: 163, distance: 18.2
click at [157, 152] on div "Select a reason" at bounding box center [249, 154] width 254 height 10
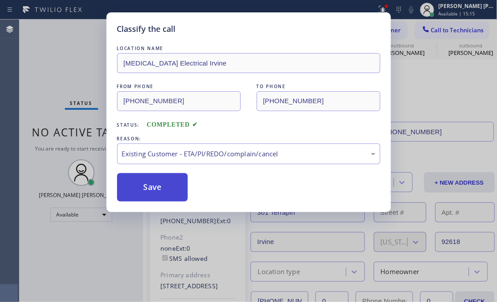
drag, startPoint x: 182, startPoint y: 204, endPoint x: 179, endPoint y: 197, distance: 7.5
click at [152, 186] on button "Save" at bounding box center [152, 187] width 71 height 28
click at [157, 192] on div "Back to Dashboard Change Sender ID Customers Technicians [PHONE_NUMBER] SEARCH …" at bounding box center [320, 160] width 355 height 282
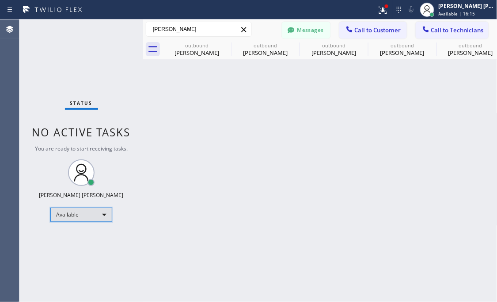
click at [73, 209] on div "Available" at bounding box center [81, 214] width 62 height 14
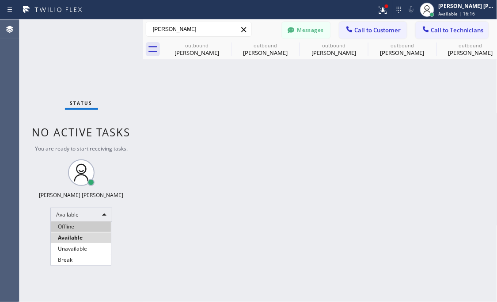
click at [94, 231] on li "Offline" at bounding box center [81, 226] width 60 height 11
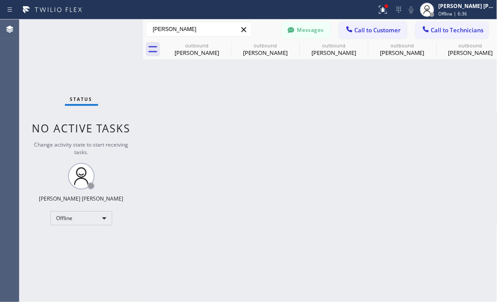
click at [186, 188] on div "Back to Dashboard Change Sender ID Customers Technicians [PHONE_NUMBER] SEARCH …" at bounding box center [320, 160] width 355 height 282
click at [102, 218] on div "Offline" at bounding box center [81, 218] width 62 height 14
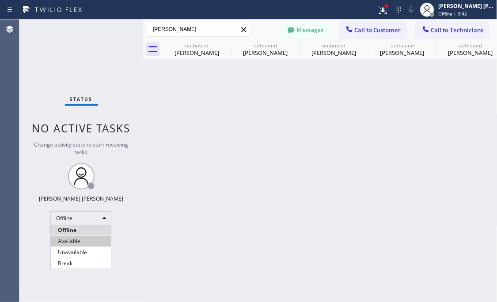
click at [77, 240] on li "Available" at bounding box center [81, 241] width 60 height 11
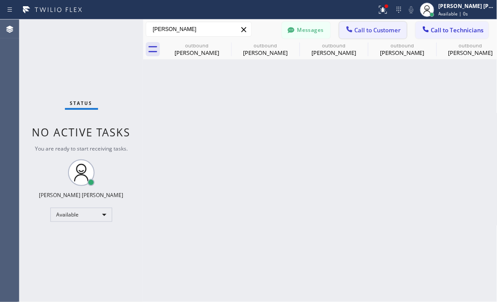
click at [386, 32] on span "Call to Customer" at bounding box center [378, 30] width 46 height 8
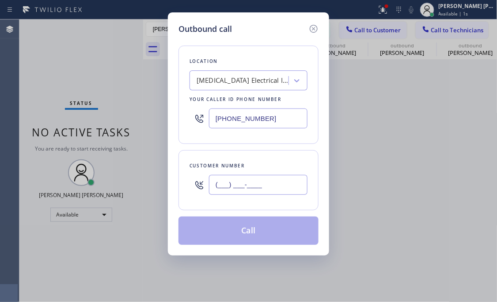
click at [247, 190] on input "(___) ___-____" at bounding box center [258, 185] width 99 height 20
paste input "877) 922-5374"
type input "[PHONE_NUMBER]"
click at [79, 77] on div "Outbound call Location [MEDICAL_DATA] Electrical Irvine Your caller id phone nu…" at bounding box center [248, 151] width 497 height 302
click at [93, 73] on div "Outbound call Location [MEDICAL_DATA] Electrical Irvine Your caller id phone nu…" at bounding box center [248, 151] width 497 height 302
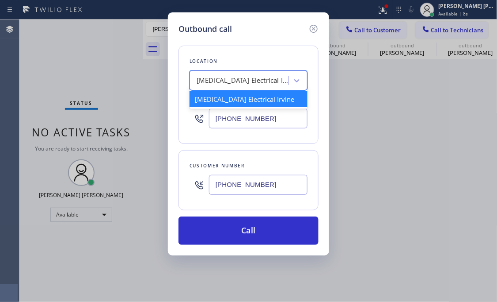
click at [233, 84] on div "[MEDICAL_DATA] Electrical Irvine" at bounding box center [243, 81] width 93 height 10
paste input "Electricians Service Team Anaheim"
type input "Electricians Service Team Anaheim"
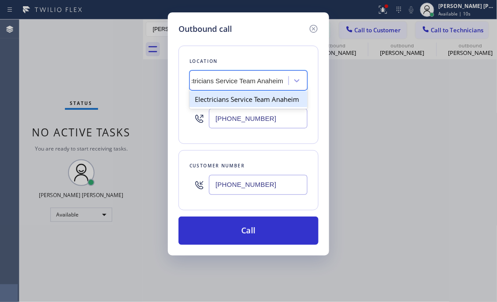
drag, startPoint x: 252, startPoint y: 98, endPoint x: 247, endPoint y: 170, distance: 72.2
click at [252, 99] on div "Electricians Service Team Anaheim" at bounding box center [249, 99] width 118 height 16
type input "[PHONE_NUMBER]"
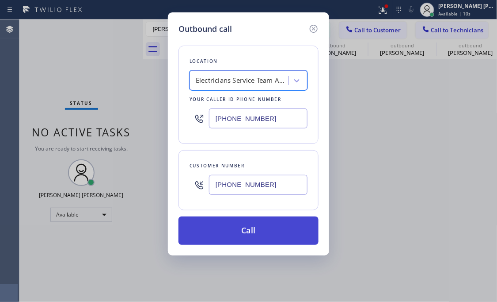
click at [237, 228] on button "Call" at bounding box center [249, 230] width 140 height 28
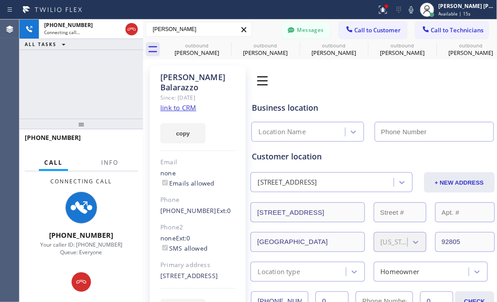
type input "[PHONE_NUMBER]"
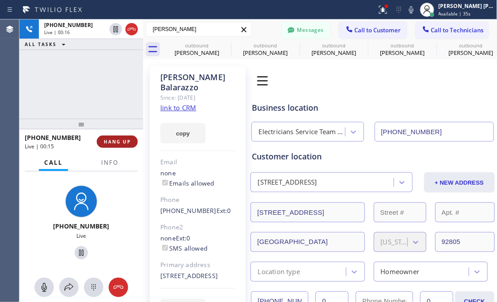
click at [116, 141] on span "HANG UP" at bounding box center [117, 141] width 27 height 6
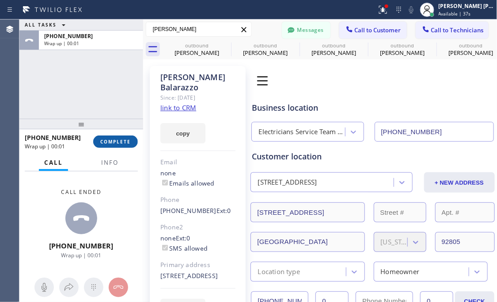
click at [118, 142] on span "COMPLETE" at bounding box center [115, 141] width 31 height 6
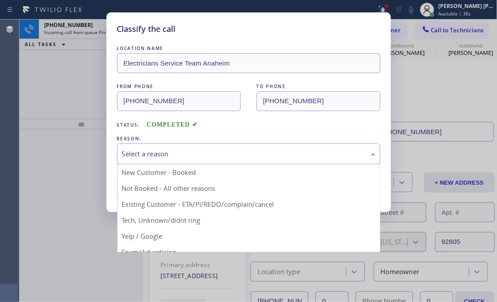
click at [157, 157] on div "Select a reason" at bounding box center [249, 154] width 254 height 10
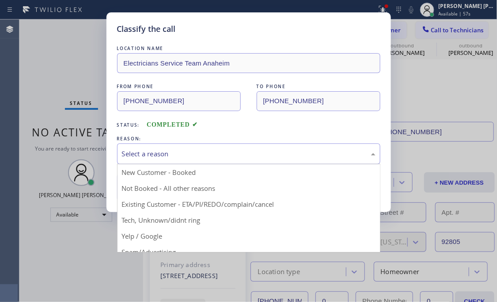
drag, startPoint x: 41, startPoint y: 123, endPoint x: 198, endPoint y: 161, distance: 161.3
click at [42, 123] on div "Classify the call LOCATION NAME Electricians Service Team Anaheim FROM PHONE [P…" at bounding box center [248, 151] width 497 height 302
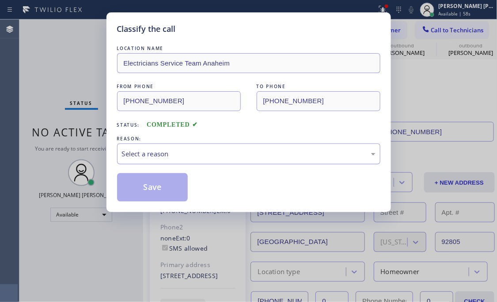
click at [207, 156] on div "Select a reason" at bounding box center [249, 154] width 254 height 10
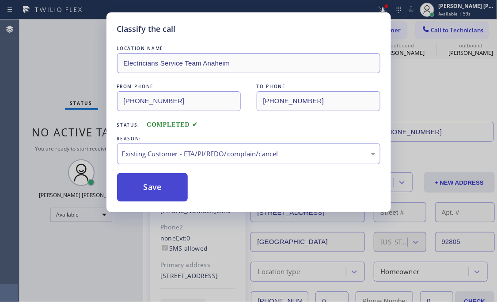
click at [148, 196] on button "Save" at bounding box center [152, 187] width 71 height 28
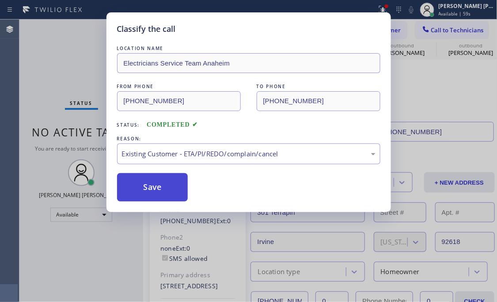
click at [147, 189] on div "Back to Dashboard Change Sender ID Customers Technicians [PHONE_NUMBER] SEARCH …" at bounding box center [320, 160] width 355 height 282
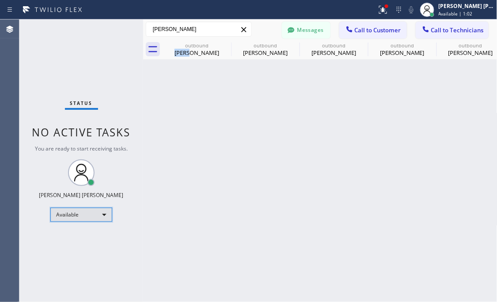
click at [92, 214] on div "Available" at bounding box center [81, 214] width 62 height 14
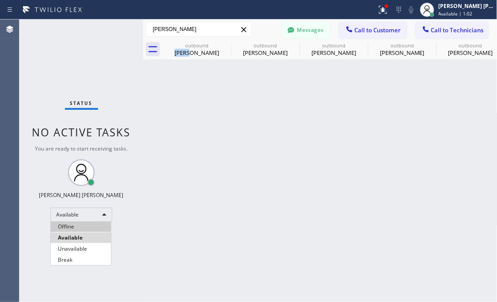
click at [94, 229] on li "Offline" at bounding box center [81, 226] width 60 height 11
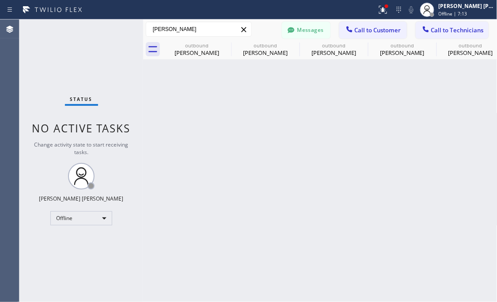
click at [133, 247] on div "Status No active tasks Change activity state to start receiving tasks. [PERSON_…" at bounding box center [81, 160] width 124 height 282
drag, startPoint x: 156, startPoint y: 263, endPoint x: 102, endPoint y: 141, distance: 133.4
click at [156, 264] on div "Back to Dashboard Change Sender ID Customers Technicians [PHONE_NUMBER] SEARCH …" at bounding box center [320, 160] width 355 height 282
